Goal: Task Accomplishment & Management: Use online tool/utility

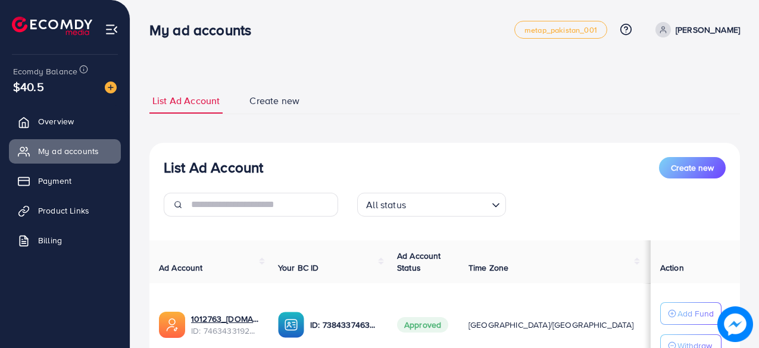
scroll to position [78, 0]
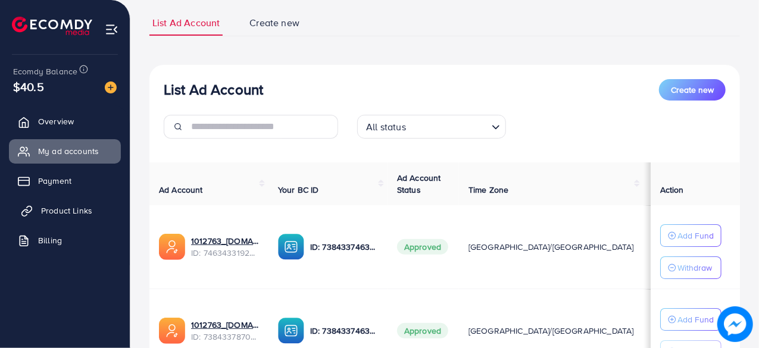
drag, startPoint x: 0, startPoint y: 0, endPoint x: 75, endPoint y: 203, distance: 216.3
click at [75, 203] on link "Product Links" at bounding box center [65, 211] width 112 height 24
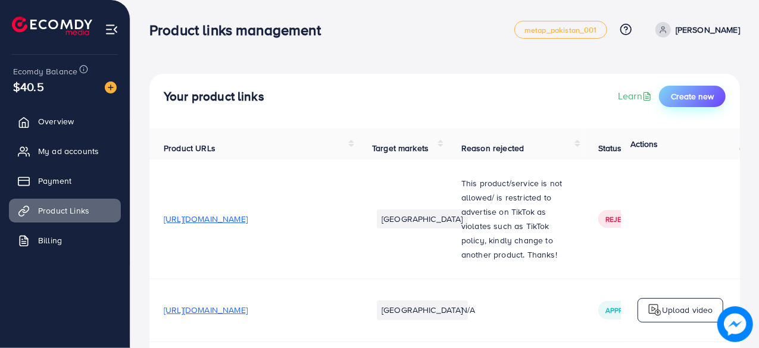
click at [698, 96] on span "Create new" at bounding box center [692, 96] width 43 height 12
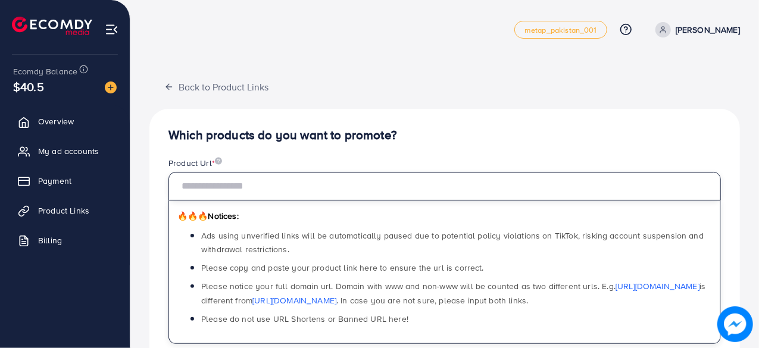
click at [375, 188] on input "text" at bounding box center [444, 186] width 552 height 29
paste input "**********"
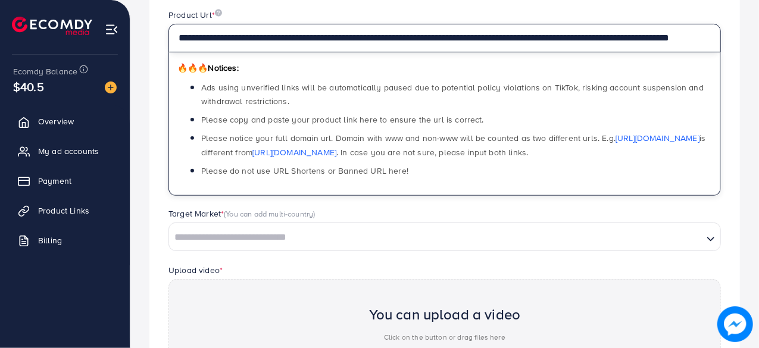
scroll to position [150, 0]
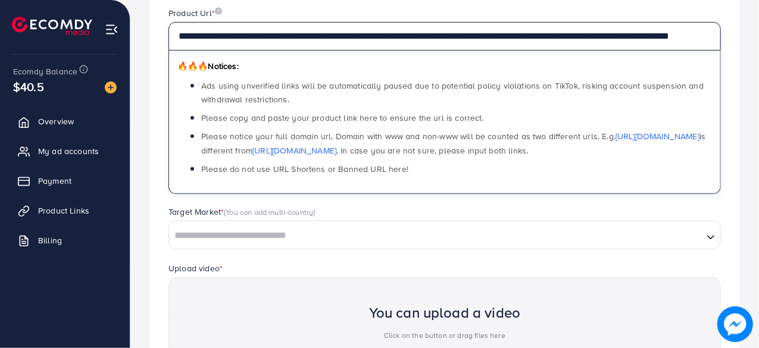
type input "**********"
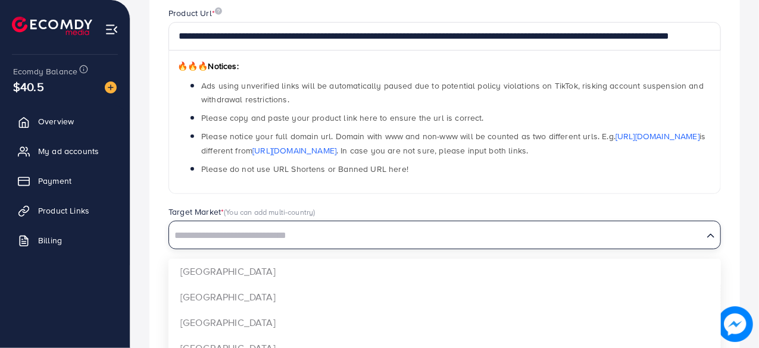
scroll to position [0, 0]
click at [345, 235] on input "Search for option" at bounding box center [435, 236] width 531 height 18
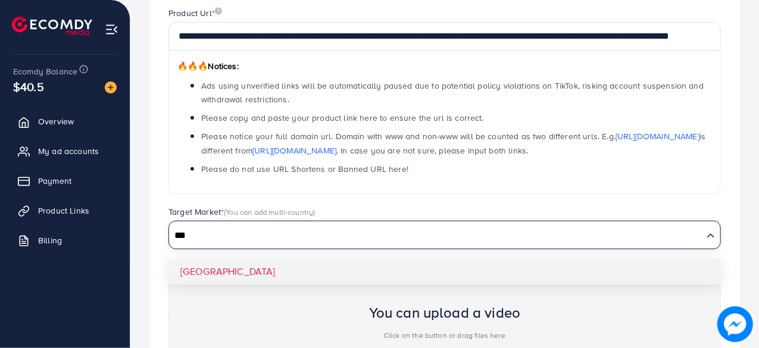
type input "***"
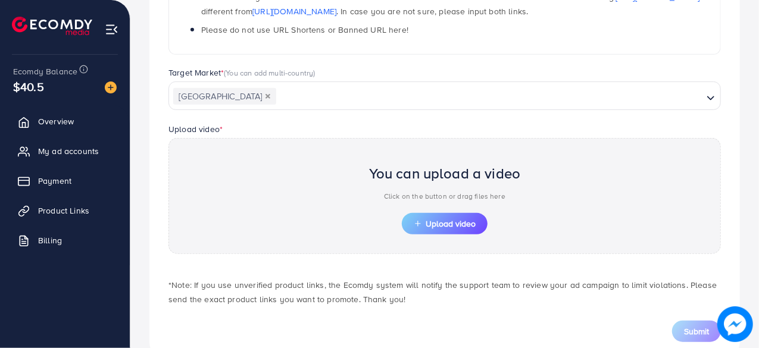
scroll to position [290, 0]
click at [450, 218] on span "Upload video" at bounding box center [444, 222] width 62 height 8
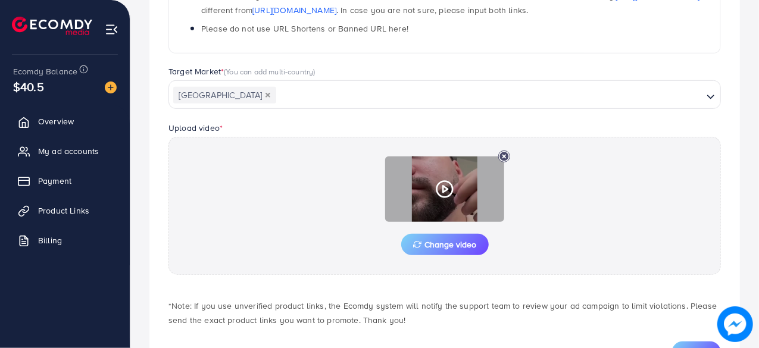
click at [449, 190] on icon at bounding box center [444, 189] width 19 height 19
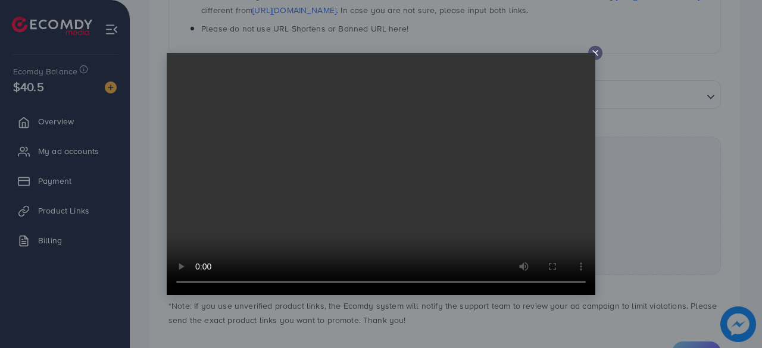
click at [595, 53] on line at bounding box center [595, 53] width 5 height 5
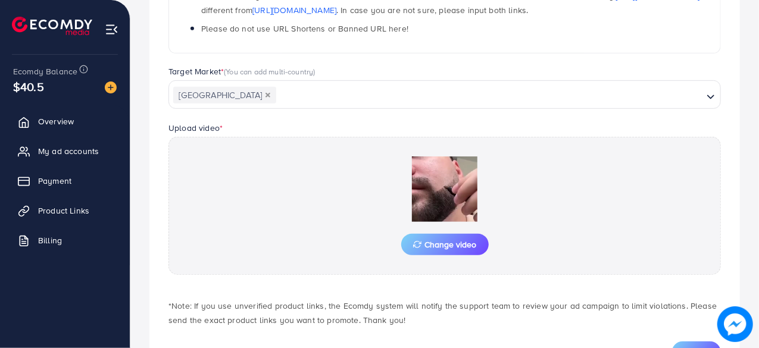
scroll to position [342, 0]
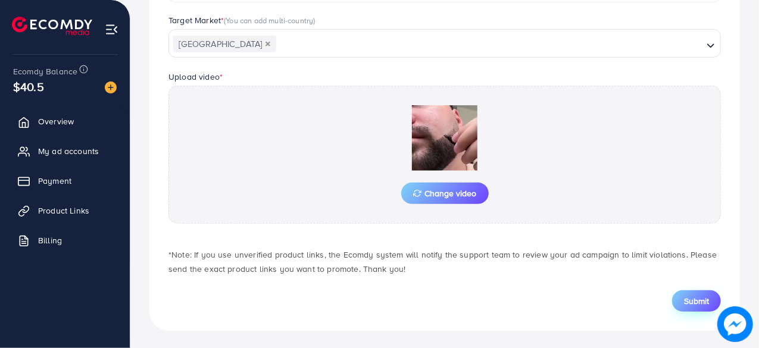
click at [693, 295] on span "Submit" at bounding box center [696, 301] width 25 height 12
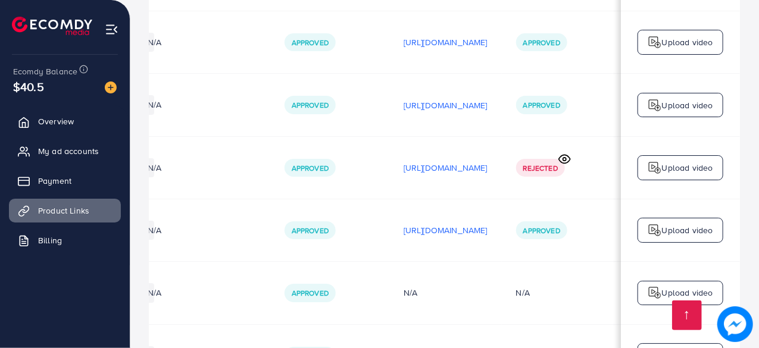
scroll to position [0, 411]
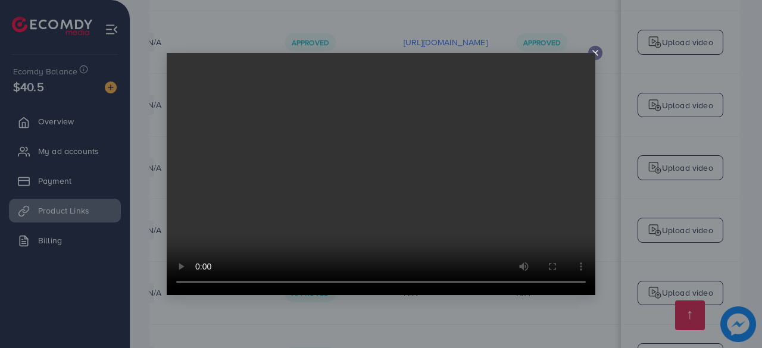
click at [597, 55] on icon at bounding box center [595, 53] width 10 height 10
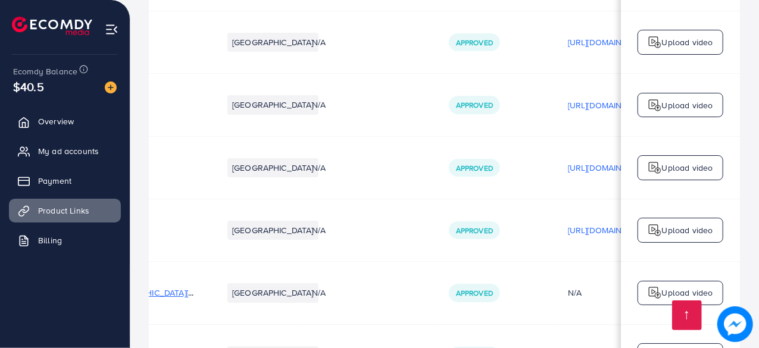
scroll to position [0, 0]
